Goal: Information Seeking & Learning: Learn about a topic

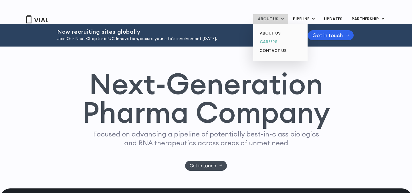
click at [272, 37] on link "CAREERS" at bounding box center [280, 41] width 50 height 9
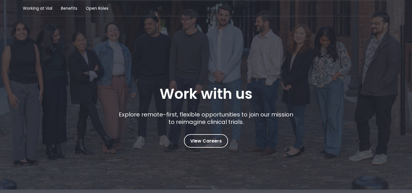
scroll to position [93, 0]
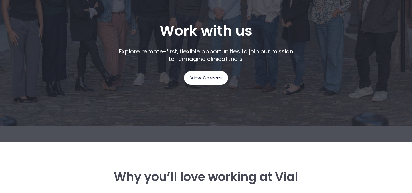
click at [202, 80] on span "View Careers" at bounding box center [205, 77] width 31 height 7
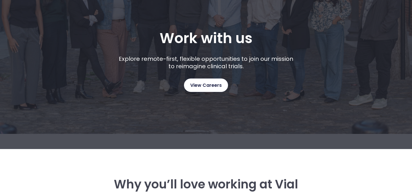
scroll to position [0, 0]
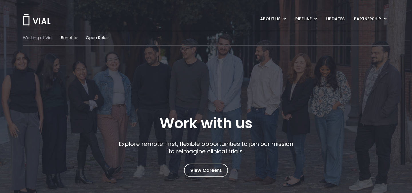
click at [45, 38] on span "Working at Vial" at bounding box center [37, 38] width 29 height 6
click at [46, 38] on span "Working at Vial" at bounding box center [37, 38] width 29 height 6
click at [76, 35] on span "Benefits" at bounding box center [69, 38] width 16 height 6
click at [98, 41] on div "Working at Vial Benefits Open Roles" at bounding box center [206, 38] width 366 height 16
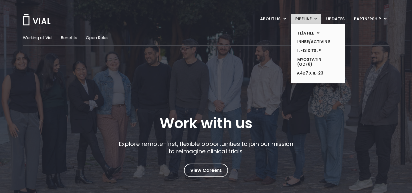
click at [305, 23] on link "PIPELINE" at bounding box center [306, 19] width 31 height 10
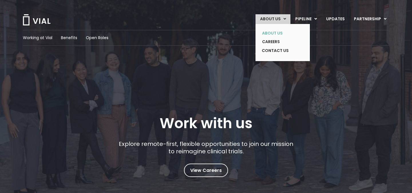
click at [281, 31] on link "ABOUT US" at bounding box center [278, 33] width 42 height 9
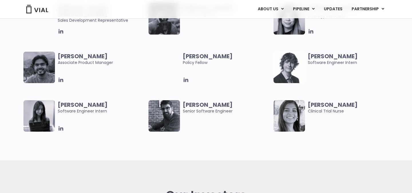
scroll to position [1242, 0]
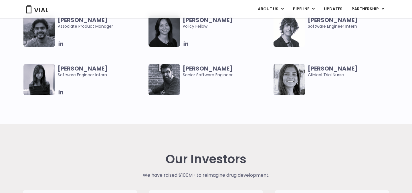
click at [51, 79] on img at bounding box center [38, 79] width 31 height 31
click at [59, 91] on icon at bounding box center [61, 92] width 6 height 6
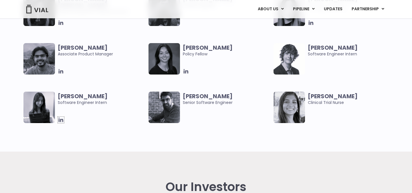
scroll to position [1214, 0]
click at [296, 120] on img at bounding box center [288, 107] width 31 height 31
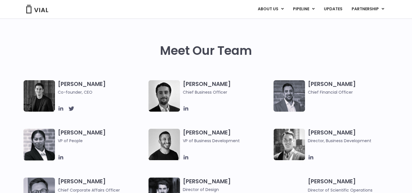
scroll to position [301, 0]
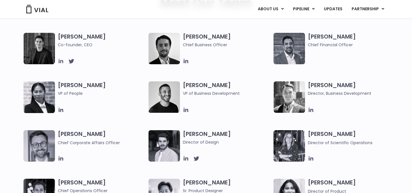
click at [61, 63] on icon at bounding box center [61, 61] width 6 height 6
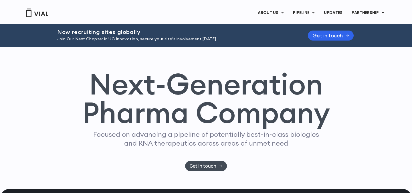
click at [338, 13] on link "UPDATES" at bounding box center [332, 13] width 27 height 10
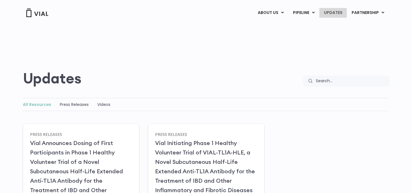
click at [342, 14] on link "UPDATES" at bounding box center [332, 13] width 27 height 10
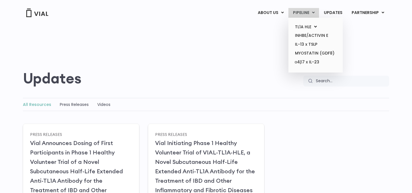
click at [305, 16] on link "PIPELINE" at bounding box center [303, 13] width 31 height 10
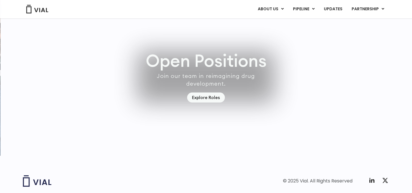
scroll to position [1649, 0]
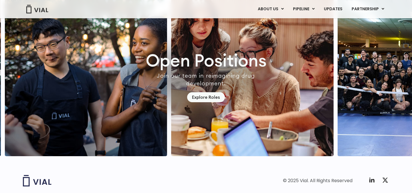
click at [208, 115] on img "2 / 7" at bounding box center [252, 70] width 162 height 174
click at [208, 102] on link "Explore Roles" at bounding box center [206, 97] width 38 height 10
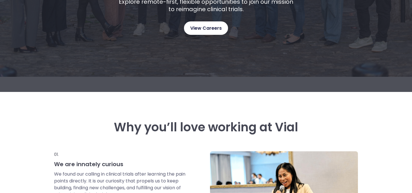
scroll to position [143, 0]
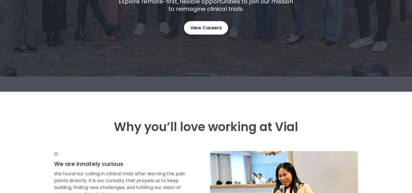
click at [209, 29] on span "View Careers" at bounding box center [205, 27] width 31 height 7
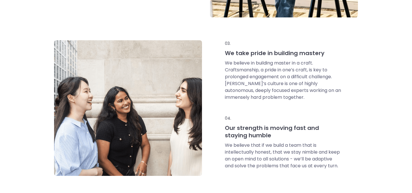
scroll to position [412, 0]
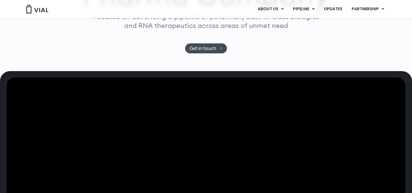
scroll to position [29, 0]
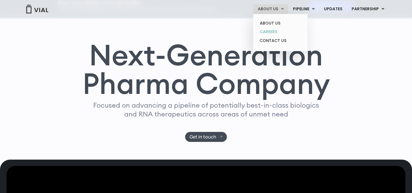
click at [276, 31] on link "CAREERS" at bounding box center [280, 31] width 50 height 9
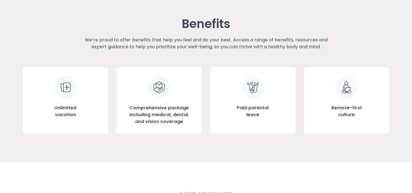
scroll to position [677, 0]
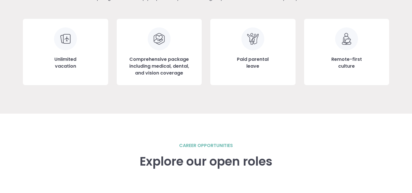
click at [71, 39] on img at bounding box center [65, 38] width 23 height 23
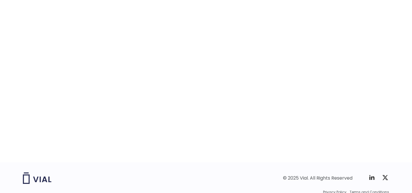
scroll to position [903, 0]
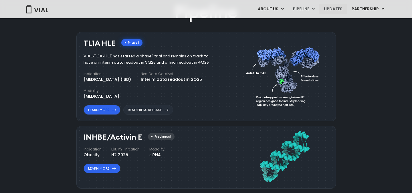
click at [335, 11] on link "UPDATES" at bounding box center [332, 9] width 27 height 10
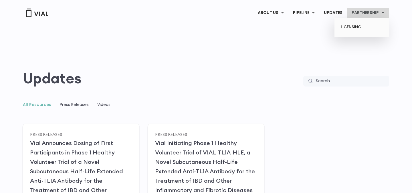
click at [363, 21] on ul "LICENSING" at bounding box center [361, 28] width 54 height 20
click at [361, 13] on link "PARTNERSHIP" at bounding box center [368, 13] width 42 height 10
click at [350, 29] on link "LICENSING" at bounding box center [361, 27] width 50 height 9
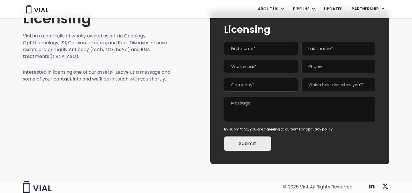
scroll to position [68, 0]
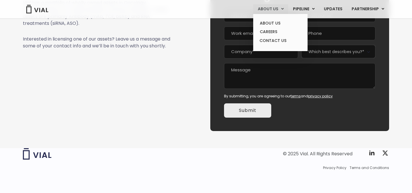
click at [276, 5] on link "ABOUT US" at bounding box center [270, 9] width 35 height 10
click at [271, 23] on link "ABOUT US" at bounding box center [280, 23] width 50 height 9
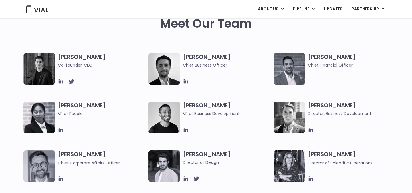
scroll to position [281, 0]
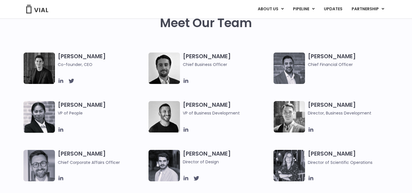
click at [63, 53] on h3 "[PERSON_NAME] Co-founder, CEO" at bounding box center [102, 60] width 88 height 15
click at [61, 82] on icon at bounding box center [61, 81] width 6 height 6
